Goal: Task Accomplishment & Management: Use online tool/utility

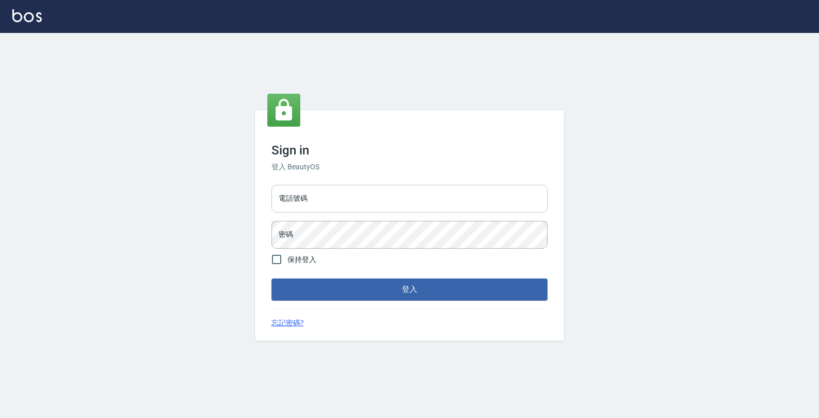
click at [542, 198] on input "電話號碼" at bounding box center [409, 199] width 276 height 28
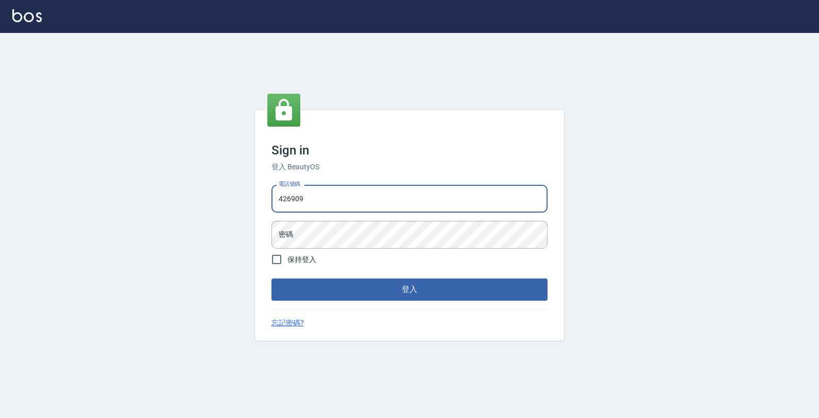
click at [291, 199] on input "426909" at bounding box center [409, 199] width 276 height 28
type input "4265909"
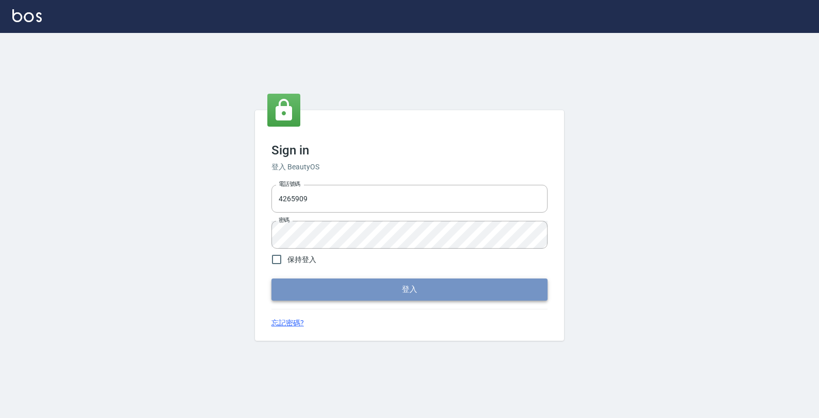
click at [376, 292] on button "登入" at bounding box center [409, 290] width 276 height 22
click at [366, 294] on button "登入" at bounding box center [409, 290] width 276 height 22
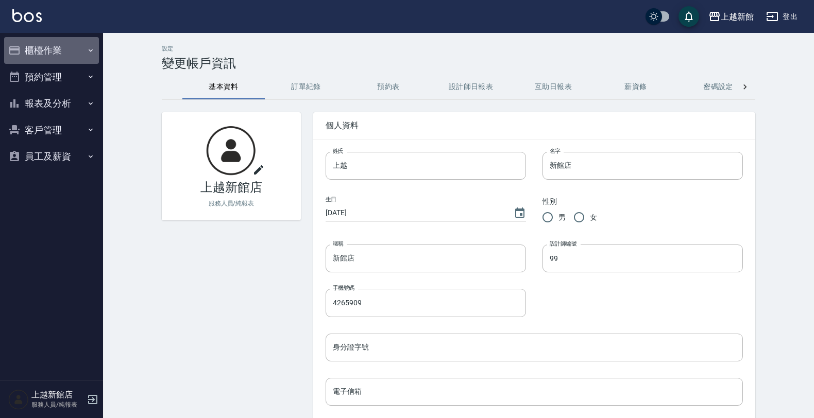
click at [62, 49] on button "櫃檯作業" at bounding box center [51, 50] width 95 height 27
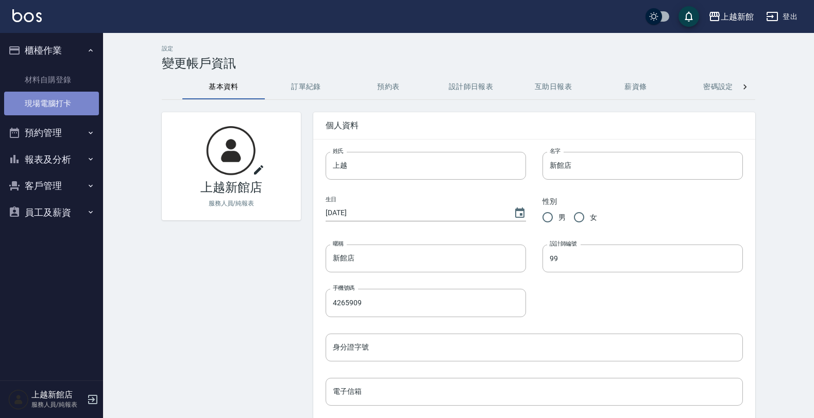
click at [60, 98] on link "現場電腦打卡" at bounding box center [51, 104] width 95 height 24
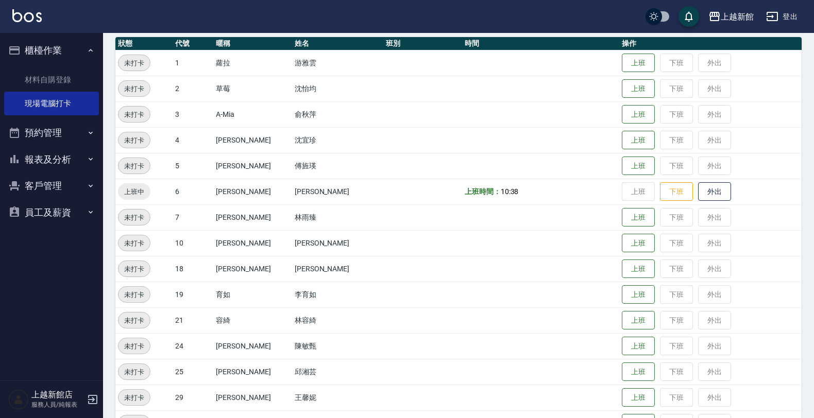
scroll to position [193, 0]
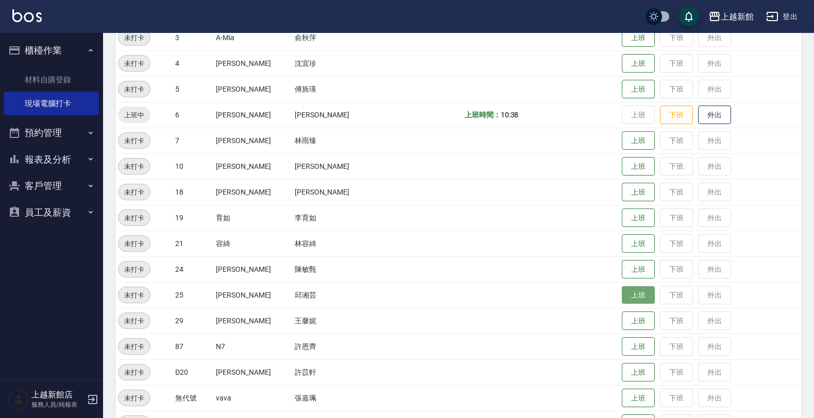
click at [626, 297] on button "上班" at bounding box center [638, 295] width 33 height 18
click at [622, 318] on button "上班" at bounding box center [638, 321] width 33 height 18
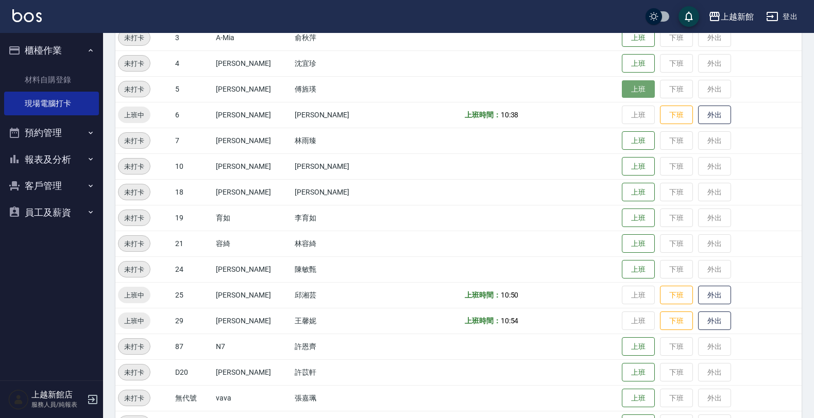
click at [622, 87] on button "上班" at bounding box center [638, 89] width 33 height 18
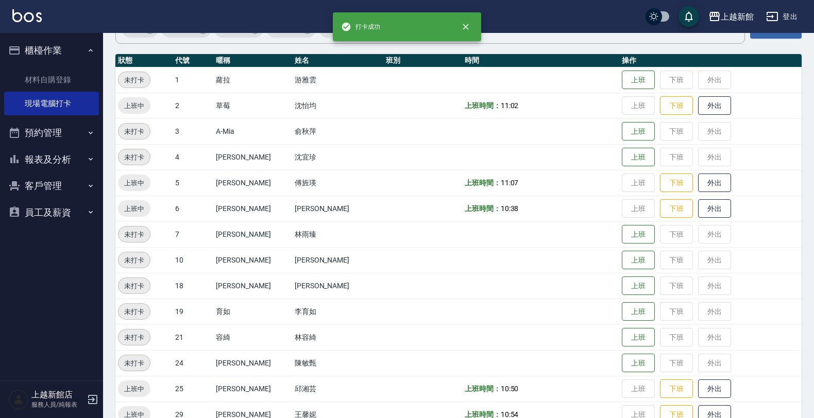
scroll to position [129, 0]
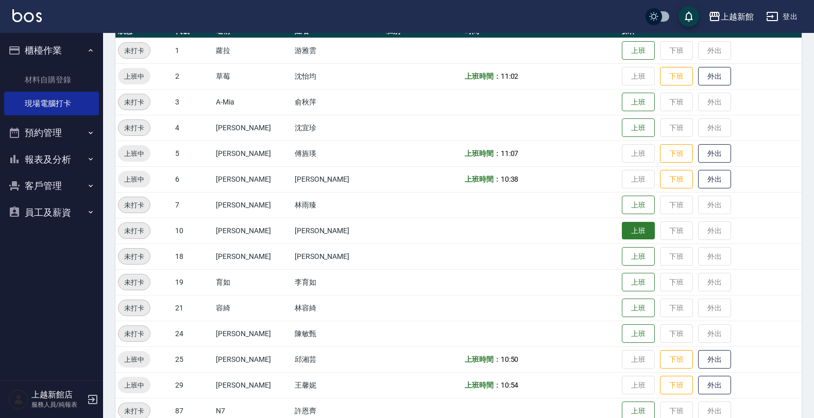
click at [622, 237] on button "上班" at bounding box center [638, 231] width 33 height 18
click at [622, 331] on button "上班" at bounding box center [638, 334] width 33 height 18
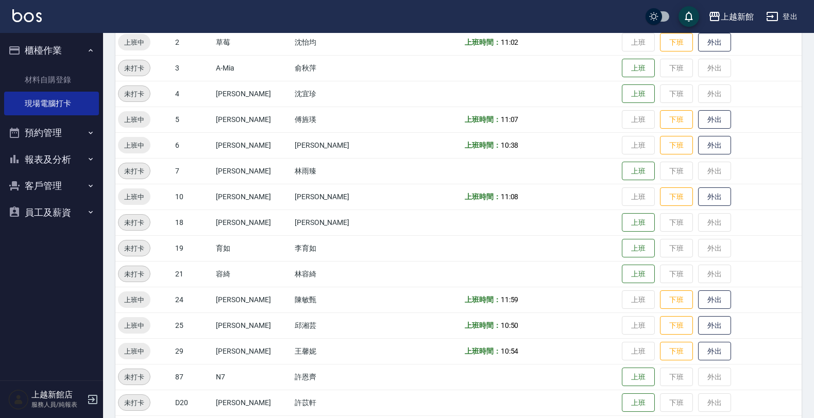
scroll to position [193, 0]
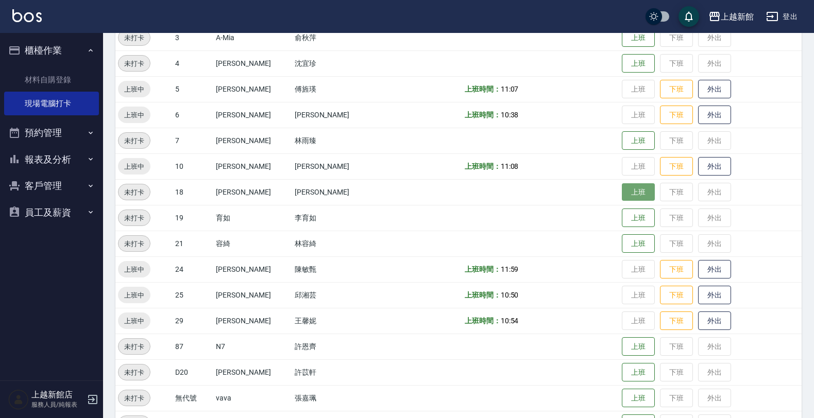
click at [624, 191] on button "上班" at bounding box center [638, 192] width 33 height 18
